Goal: Download file/media

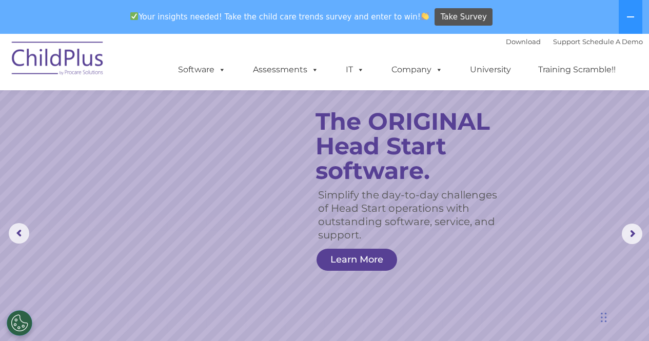
select select "MEDIUM"
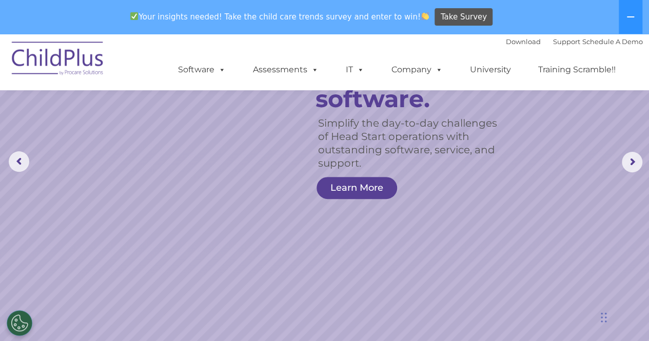
scroll to position [72, 0]
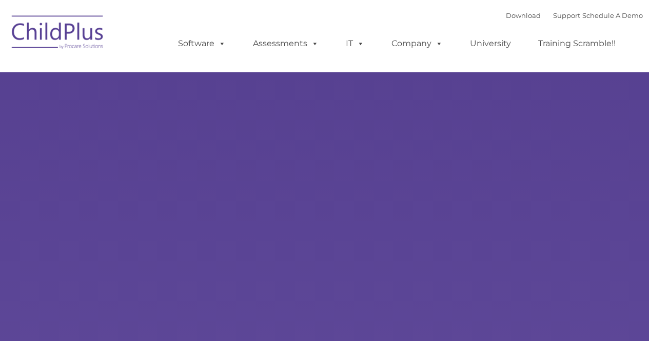
type input ""
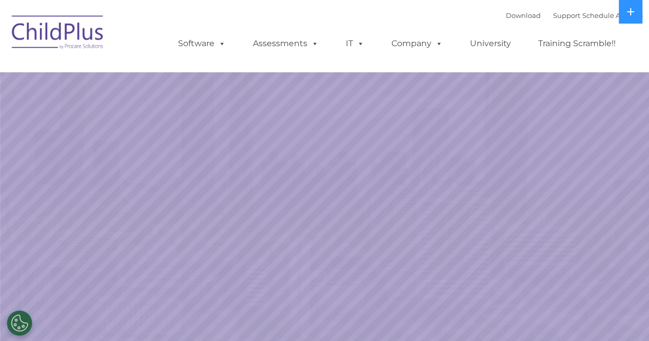
select select "MEDIUM"
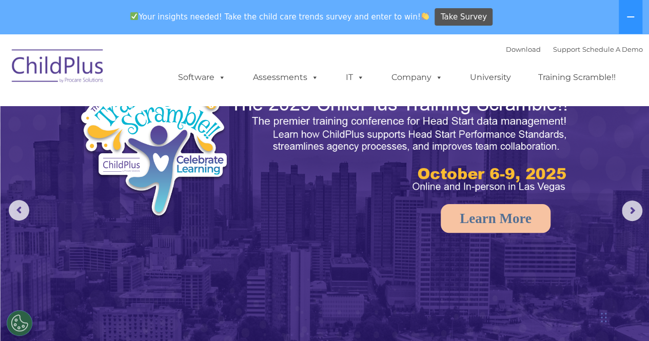
scroll to position [24, 0]
click at [506, 51] on link "Download" at bounding box center [523, 49] width 35 height 8
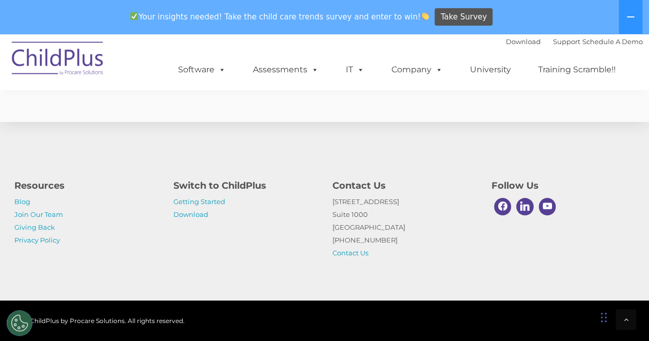
scroll to position [2596, 0]
click at [200, 214] on link "Download" at bounding box center [190, 214] width 35 height 8
